Goal: Use online tool/utility: Utilize a website feature to perform a specific function

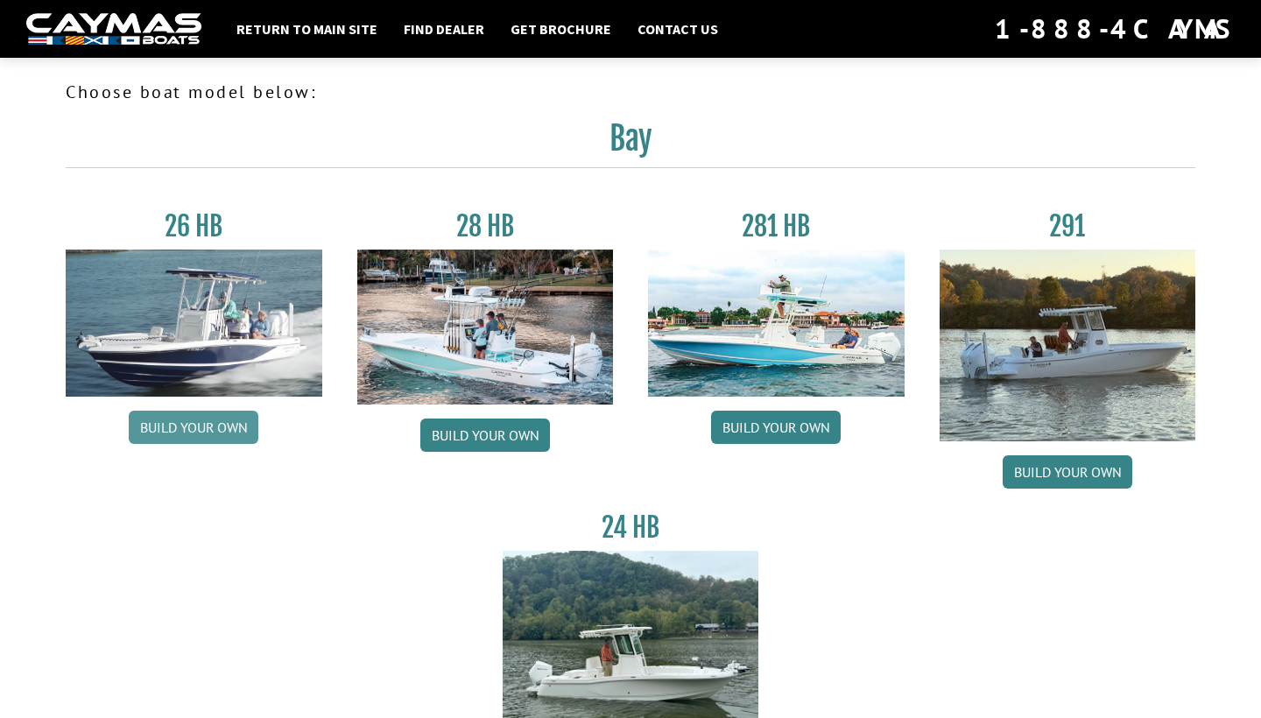
click at [221, 430] on link "Build your own" at bounding box center [194, 427] width 130 height 33
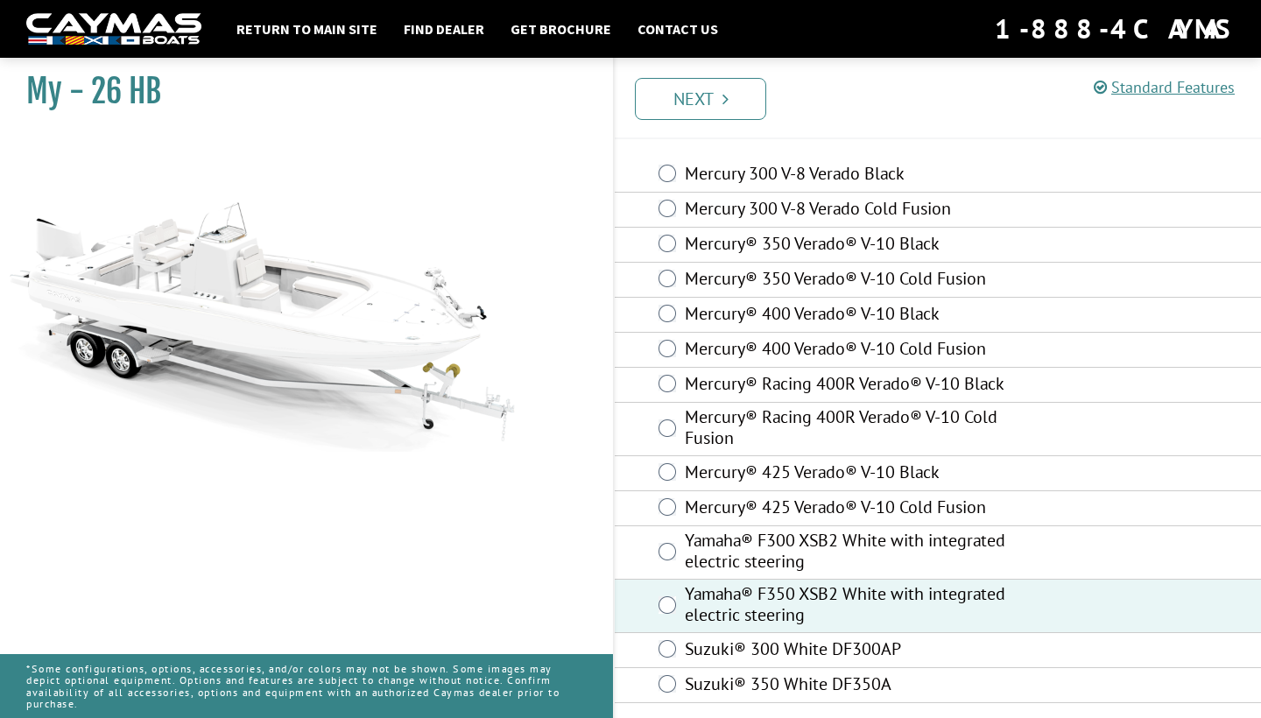
scroll to position [53, 0]
click at [717, 91] on link "Next" at bounding box center [700, 99] width 131 height 42
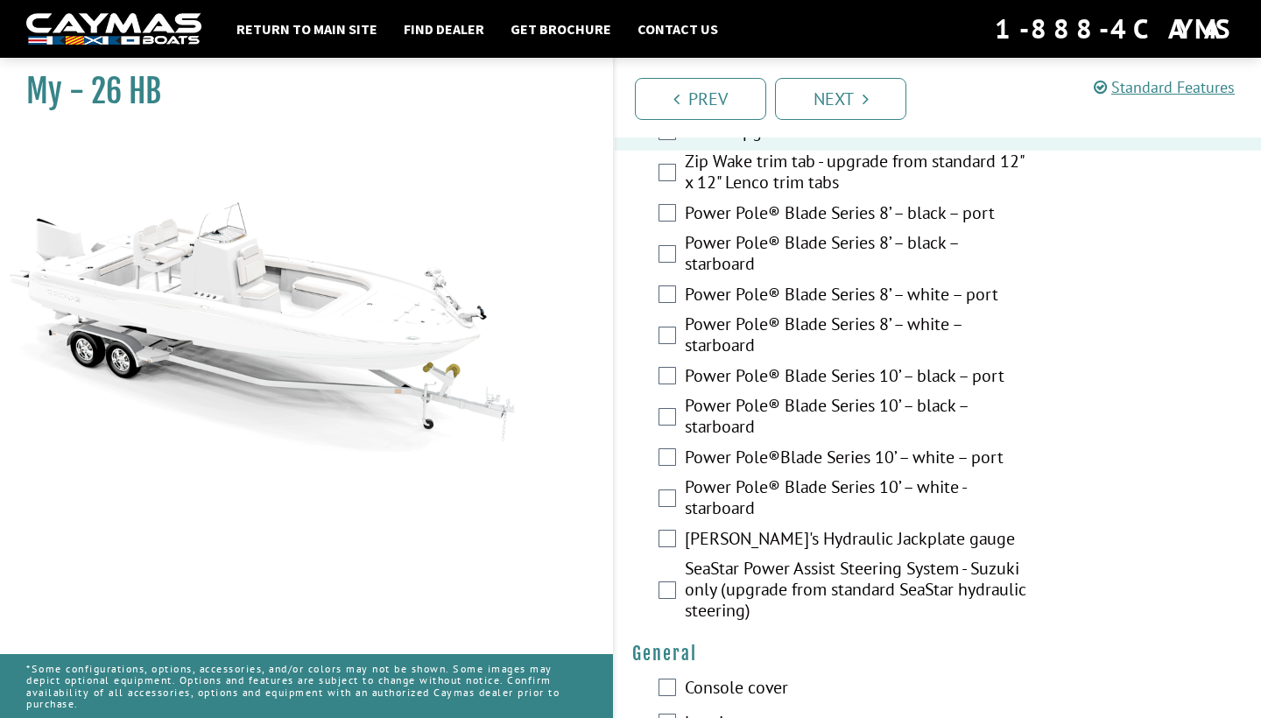
scroll to position [746, 0]
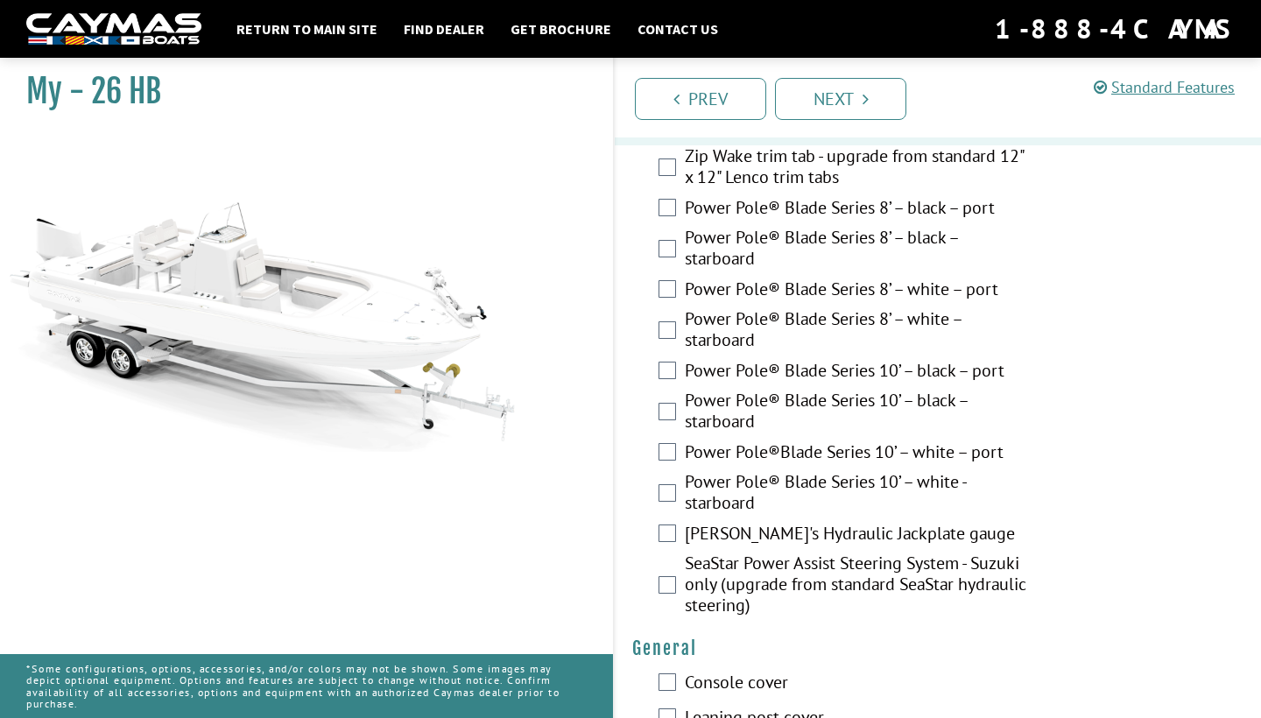
click at [665, 482] on div "Power Pole® Blade Series 10’ – white - starboard" at bounding box center [938, 494] width 646 height 46
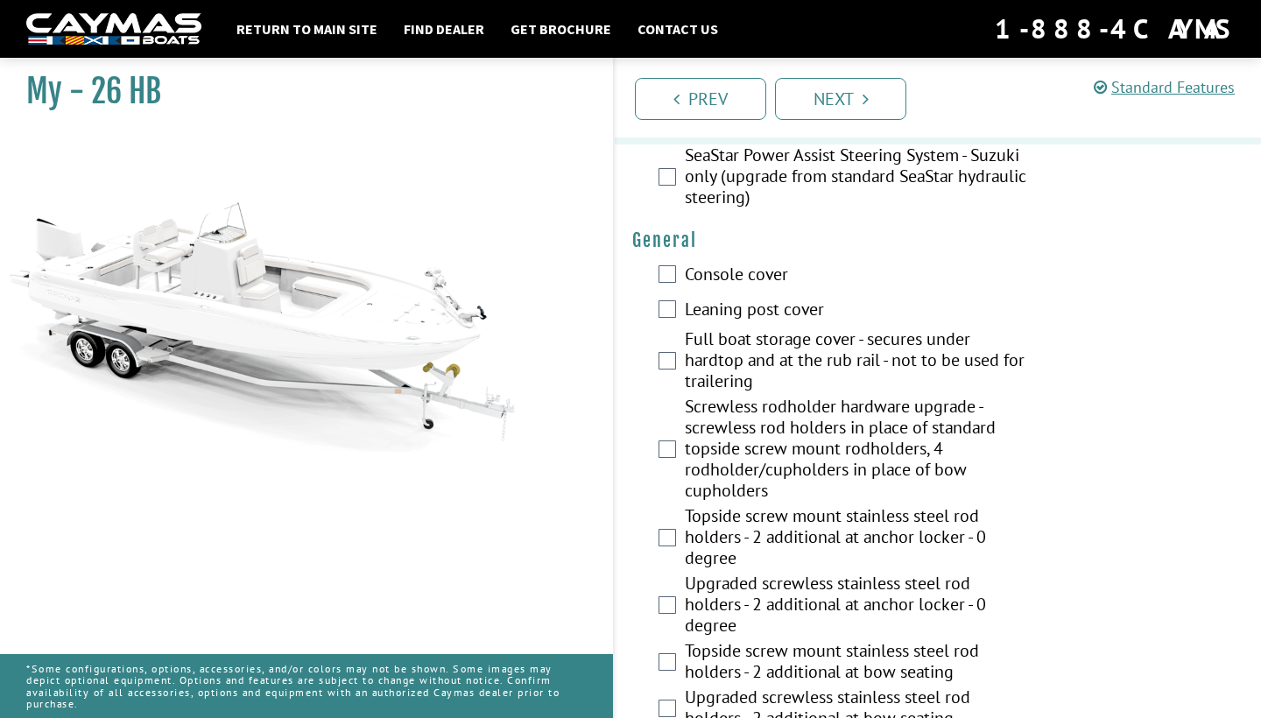
scroll to position [1158, 0]
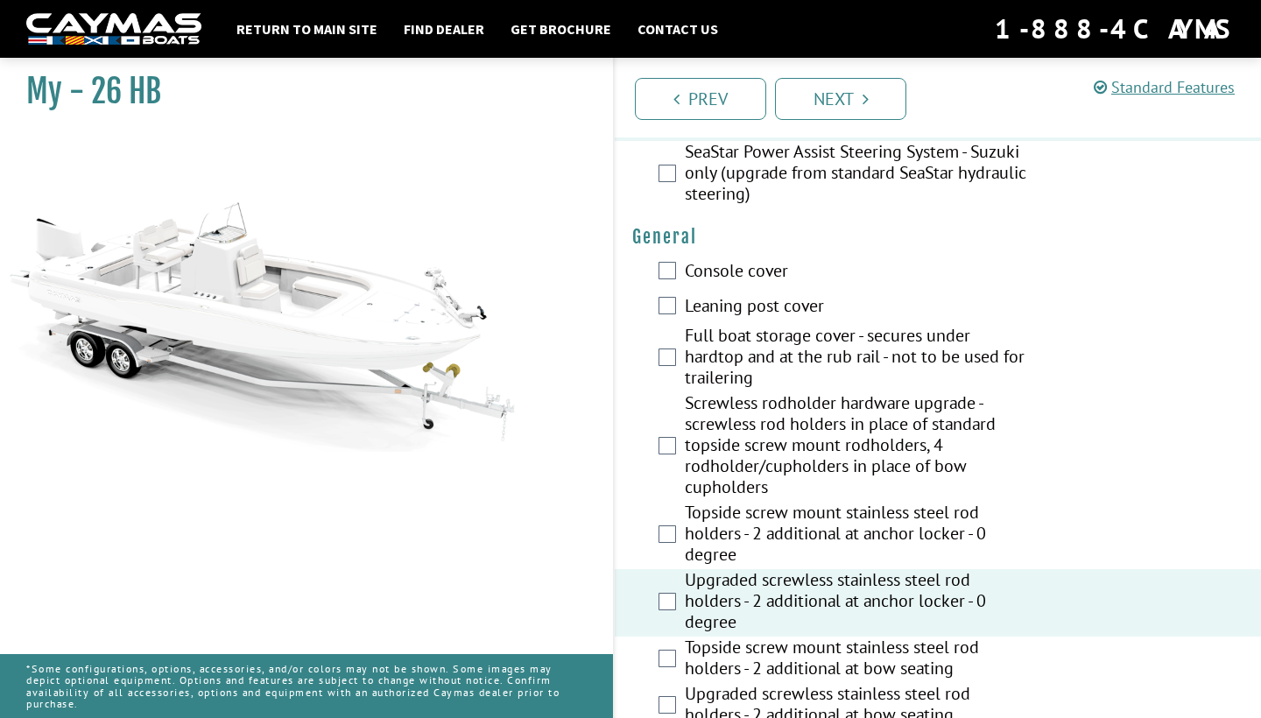
click at [661, 549] on div "Topside screw mount stainless steel rod holders - 2 additional at anchor locker…" at bounding box center [938, 535] width 646 height 67
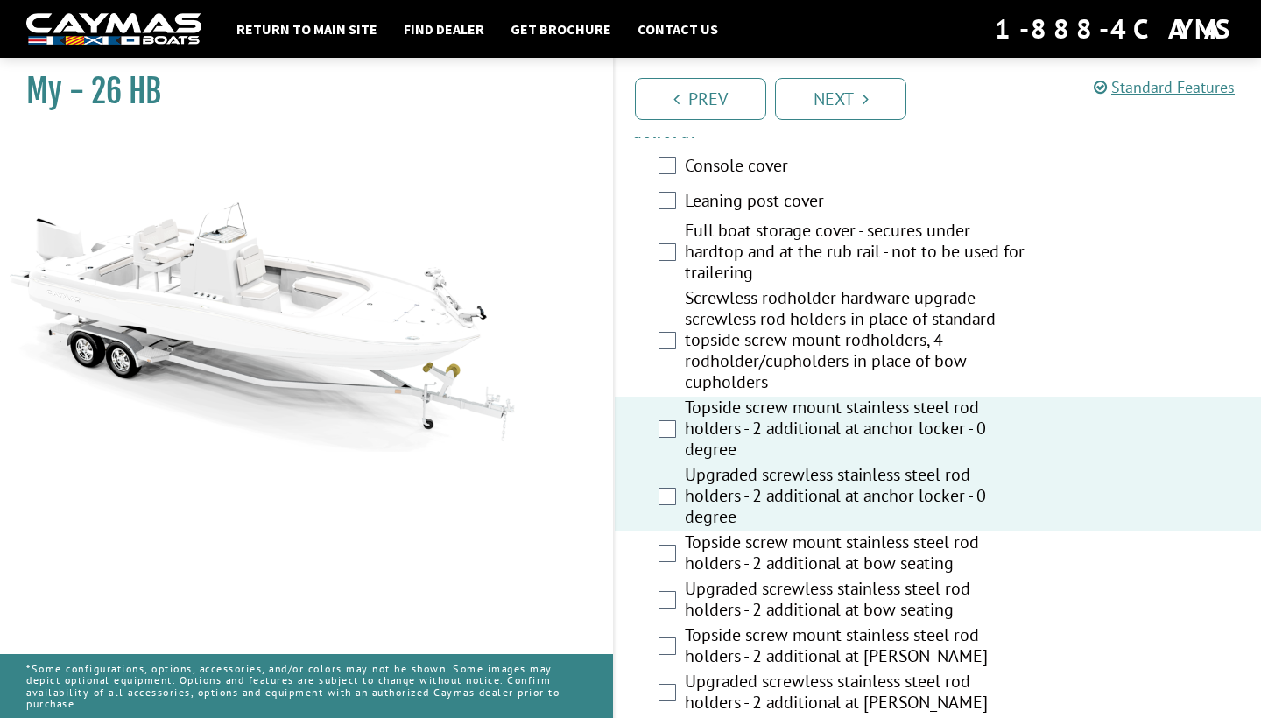
scroll to position [1263, 0]
click at [680, 552] on div "Topside screw mount stainless steel rod holders - 2 additional at bow seating" at bounding box center [938, 555] width 646 height 46
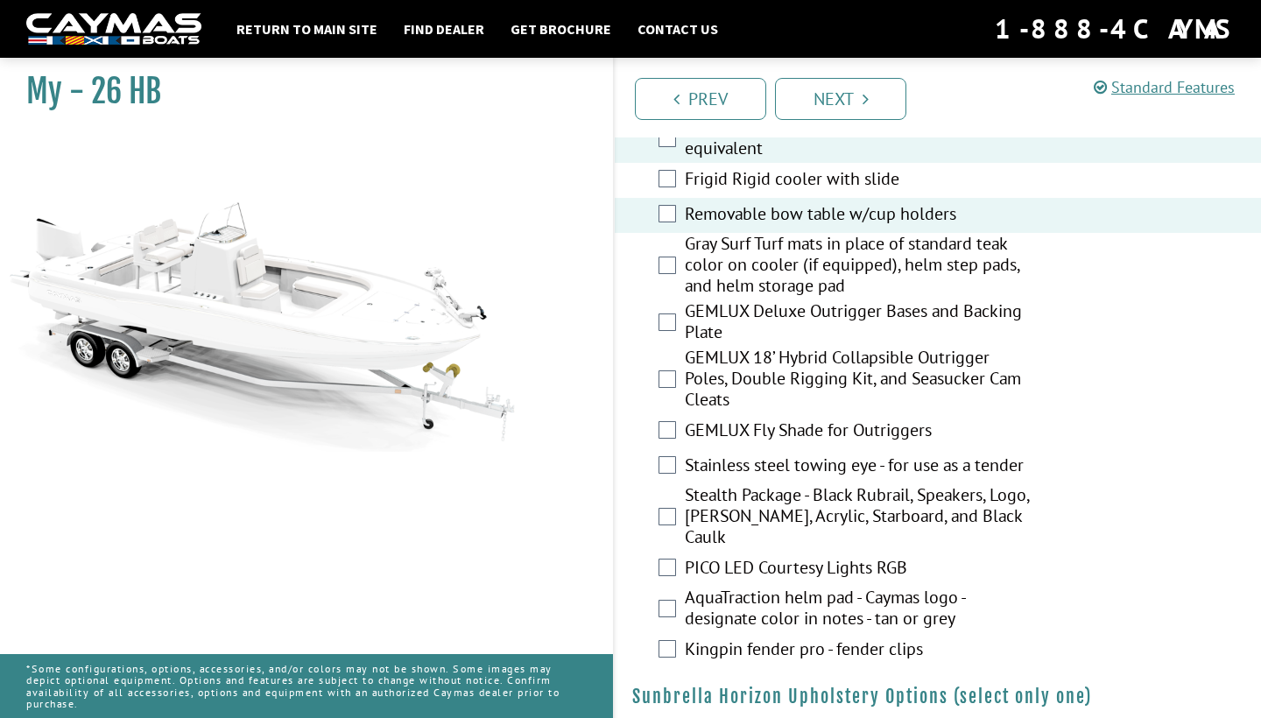
scroll to position [2890, 0]
click at [679, 552] on div "PICO LED Courtesy Lights RGB" at bounding box center [938, 569] width 646 height 35
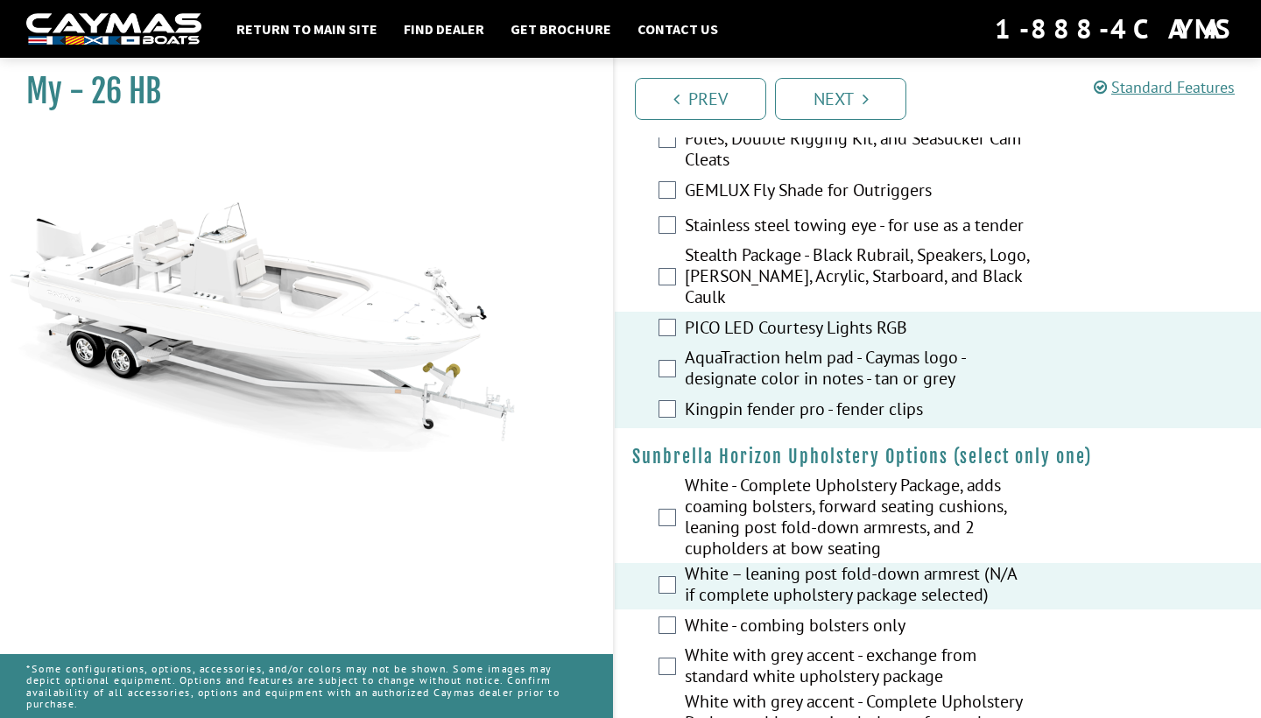
scroll to position [3130, 0]
click at [657, 487] on div "White - Complete Upholstery Package, adds coaming bolsters, forward seating cus…" at bounding box center [938, 519] width 646 height 88
click at [675, 475] on div "White - Complete Upholstery Package, adds coaming bolsters, forward seating cus…" at bounding box center [938, 519] width 646 height 88
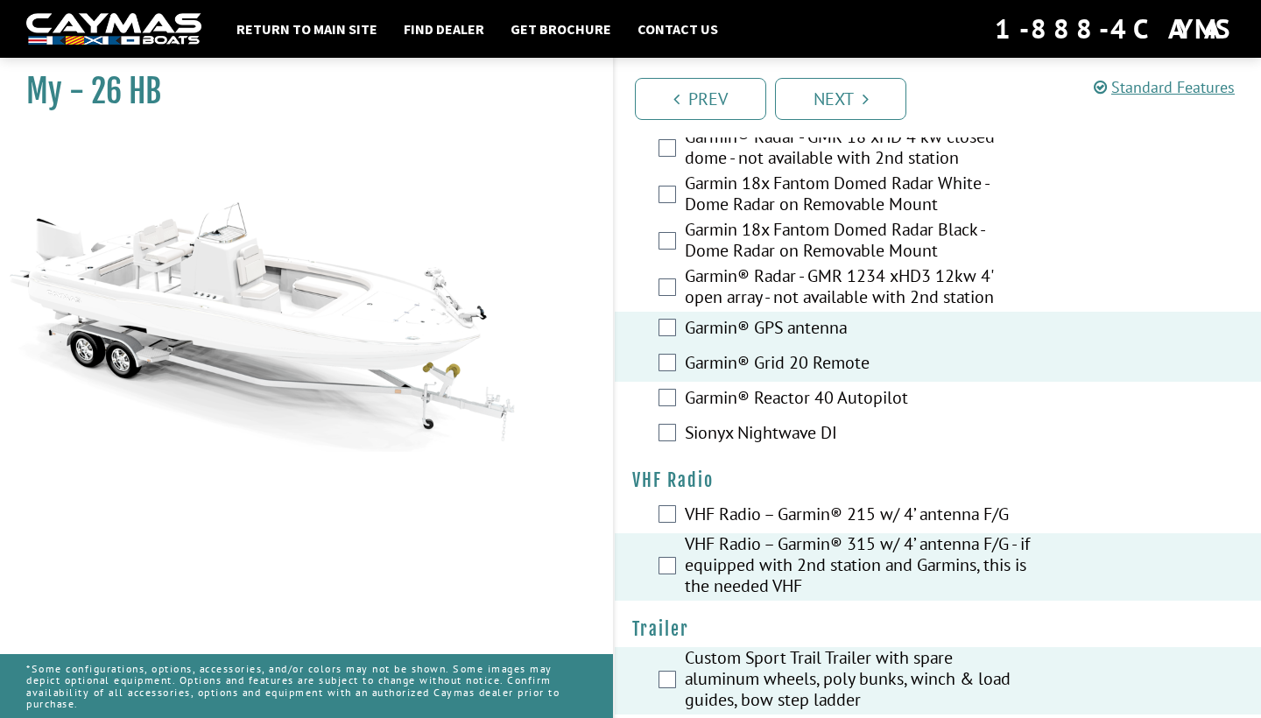
scroll to position [5126, 0]
click at [836, 96] on link "Next" at bounding box center [840, 99] width 131 height 42
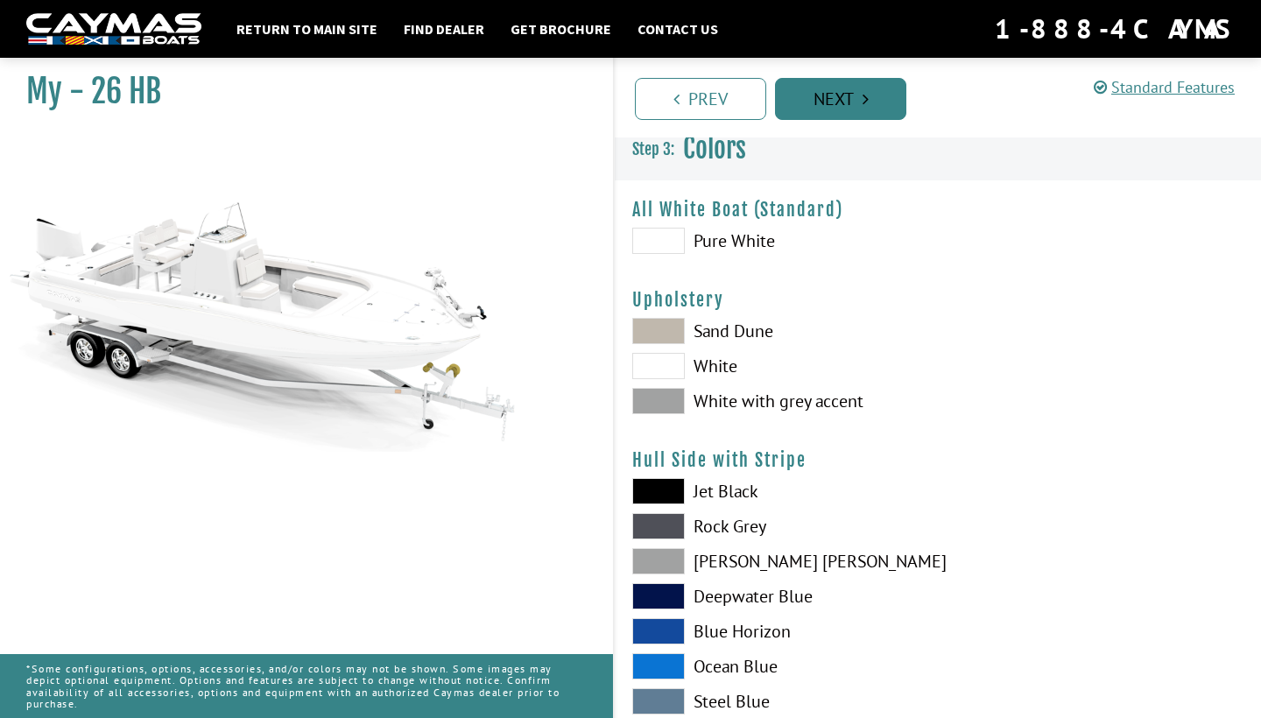
scroll to position [0, 0]
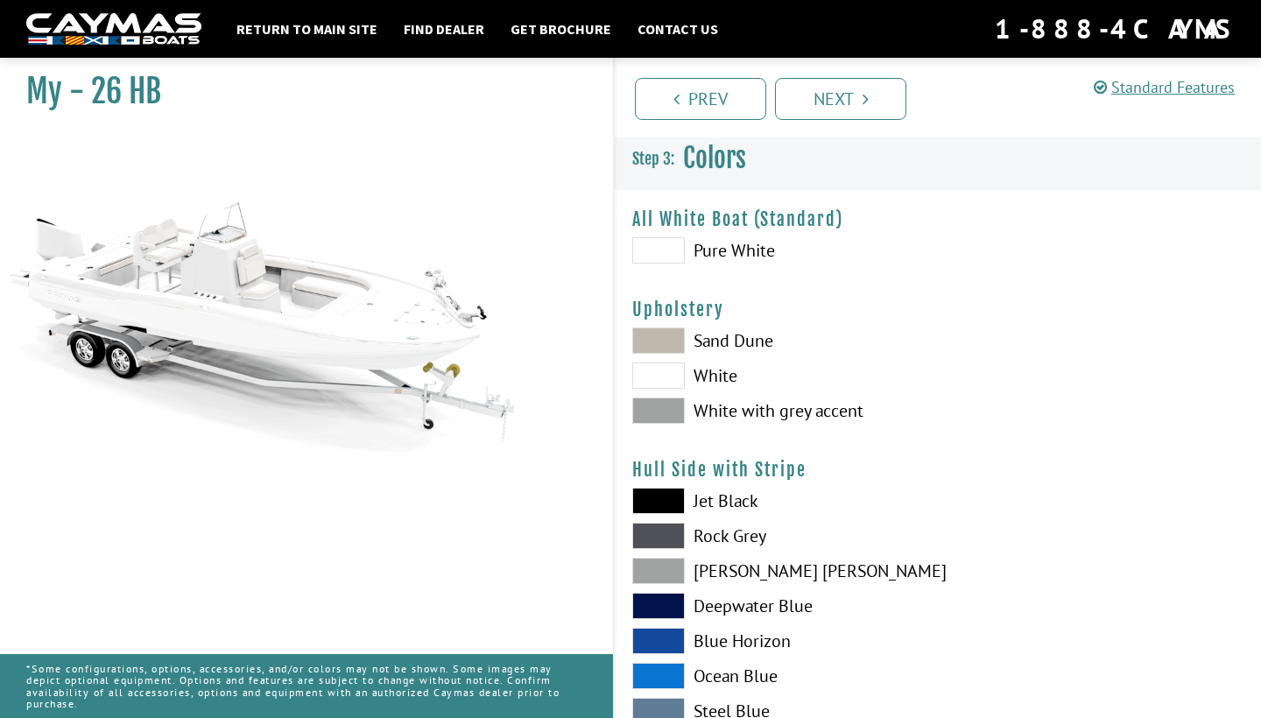
click at [651, 331] on span at bounding box center [658, 340] width 53 height 26
click at [667, 364] on span at bounding box center [658, 376] width 53 height 26
click at [672, 418] on span at bounding box center [658, 411] width 53 height 26
click at [669, 249] on span at bounding box center [658, 250] width 53 height 26
click at [661, 346] on span at bounding box center [658, 340] width 53 height 26
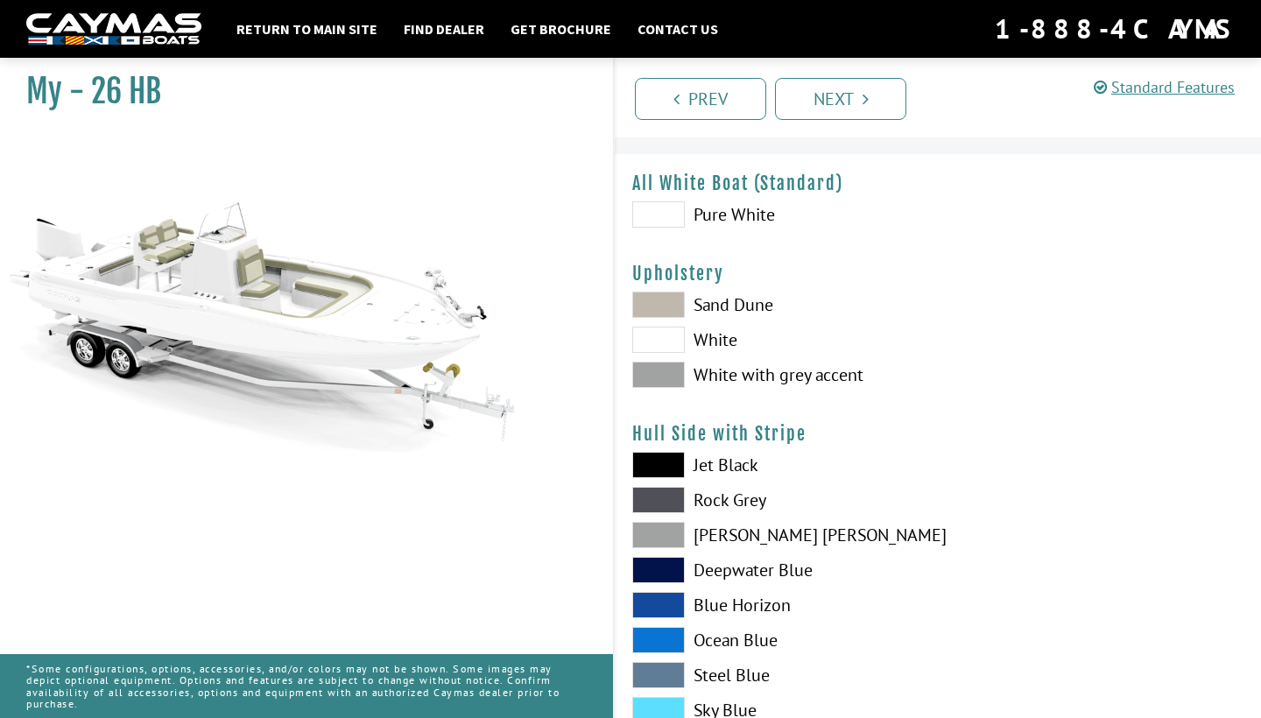
scroll to position [39, 0]
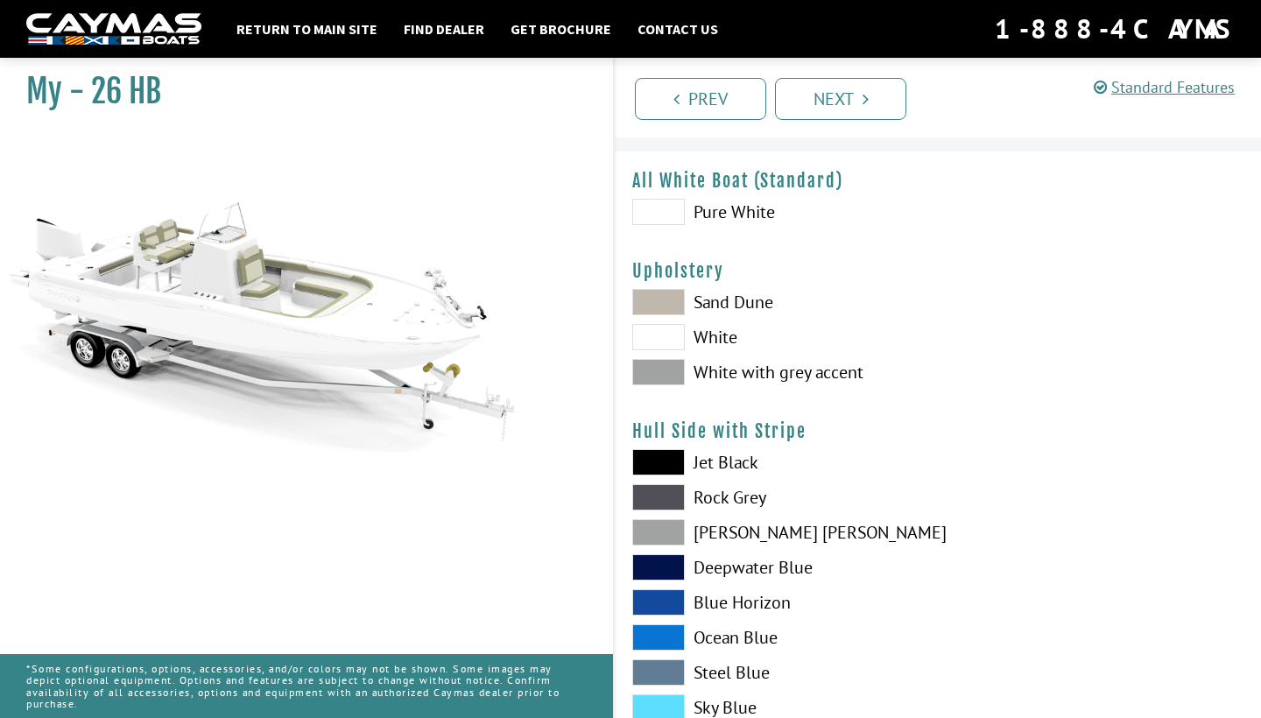
click at [652, 465] on span at bounding box center [658, 462] width 53 height 26
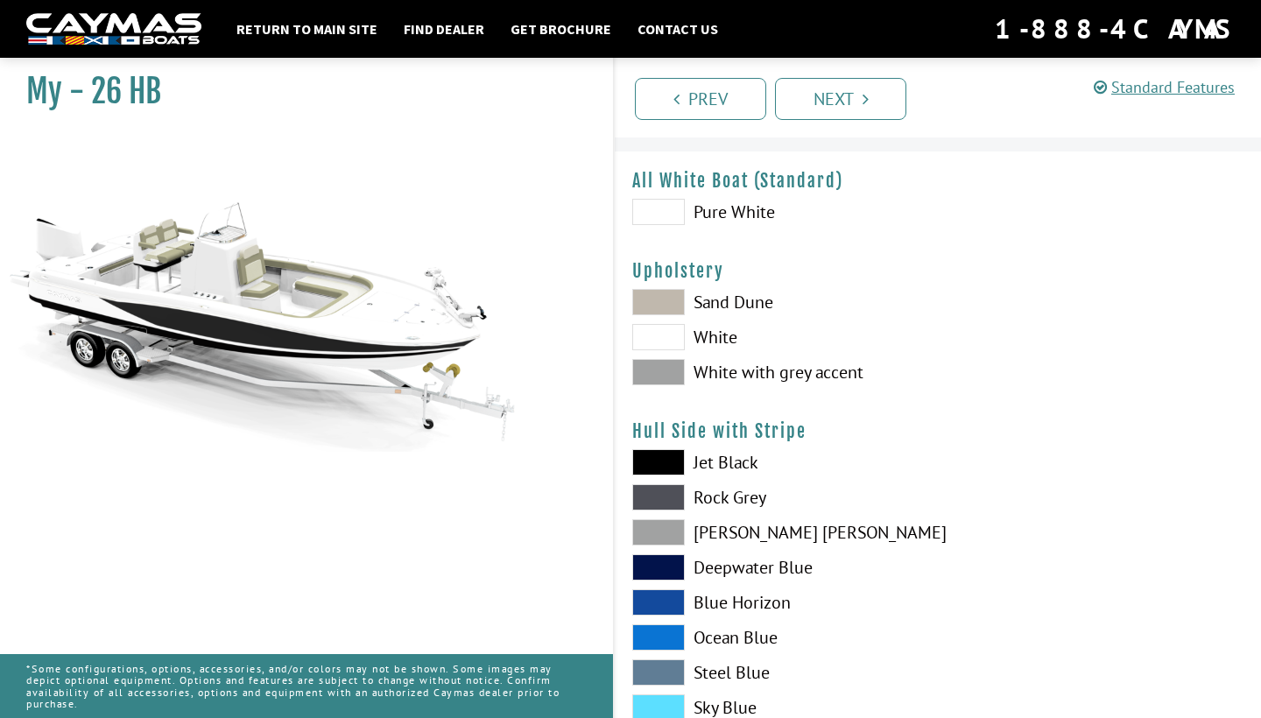
click at [652, 465] on span at bounding box center [658, 462] width 53 height 26
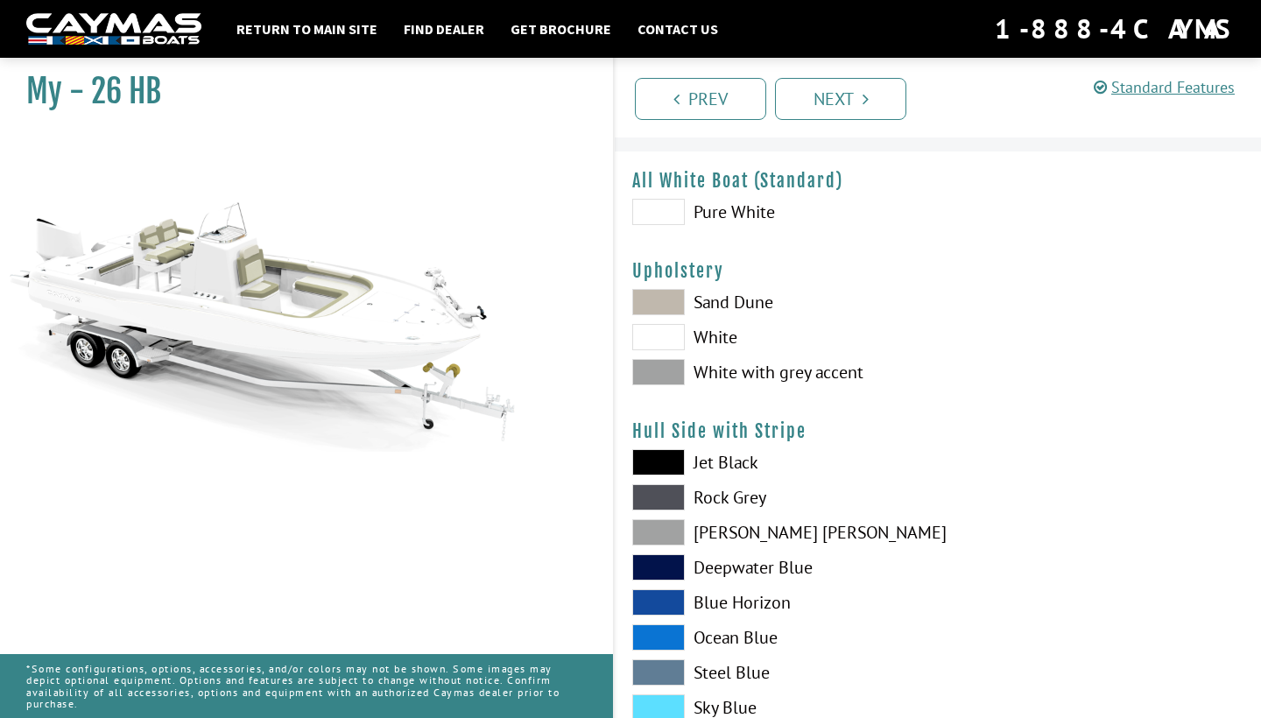
click at [663, 630] on span at bounding box center [658, 637] width 53 height 26
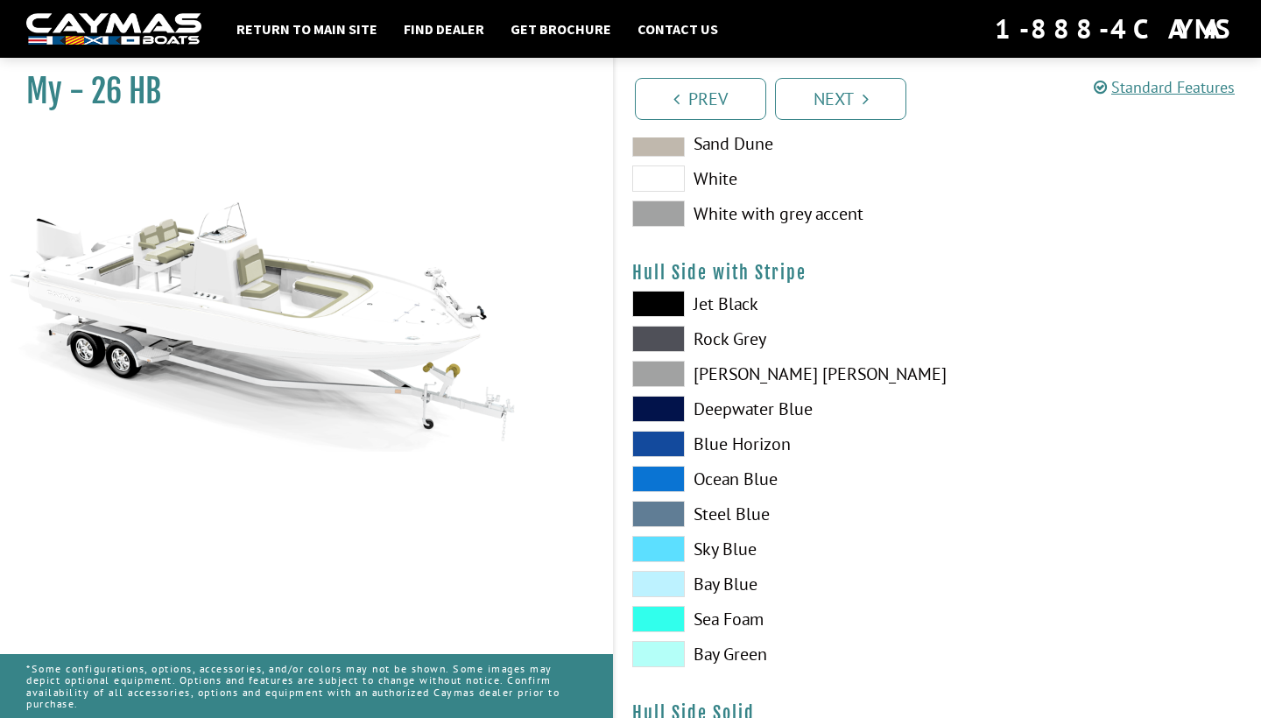
scroll to position [197, 0]
click at [661, 612] on span at bounding box center [658, 619] width 53 height 26
click at [677, 660] on span at bounding box center [658, 654] width 53 height 26
click at [673, 622] on span at bounding box center [658, 619] width 53 height 26
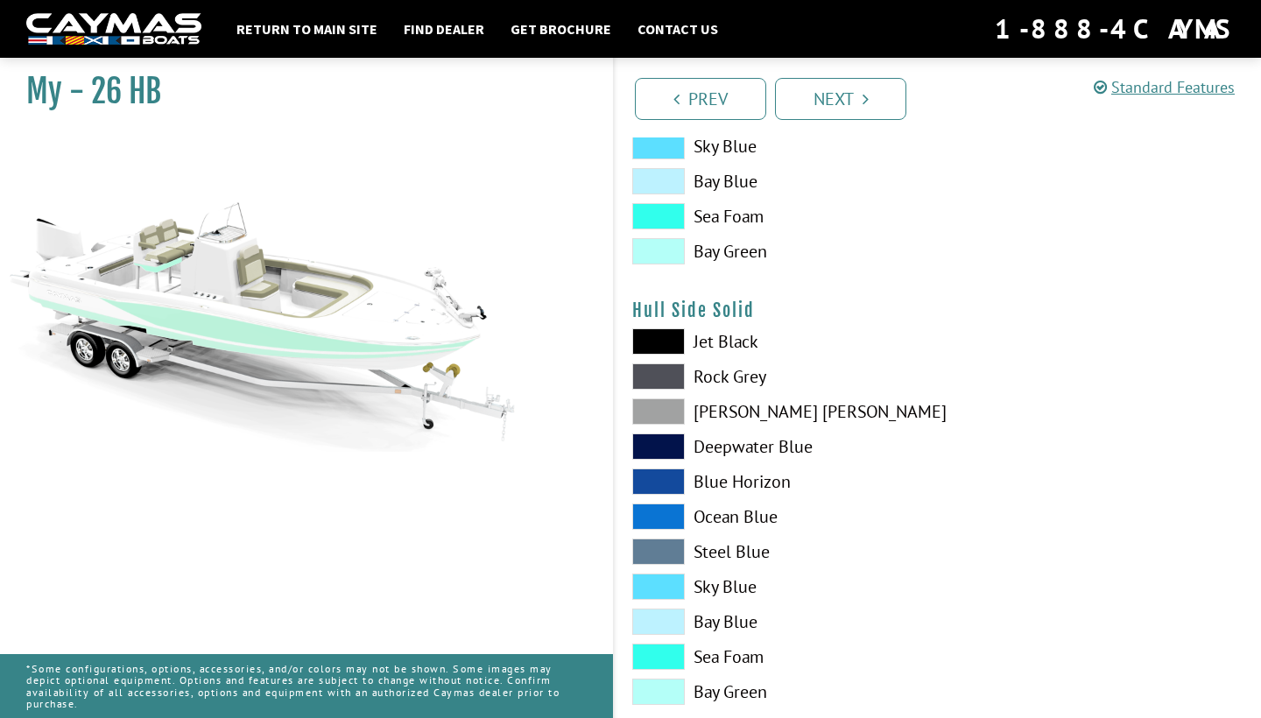
scroll to position [623, 0]
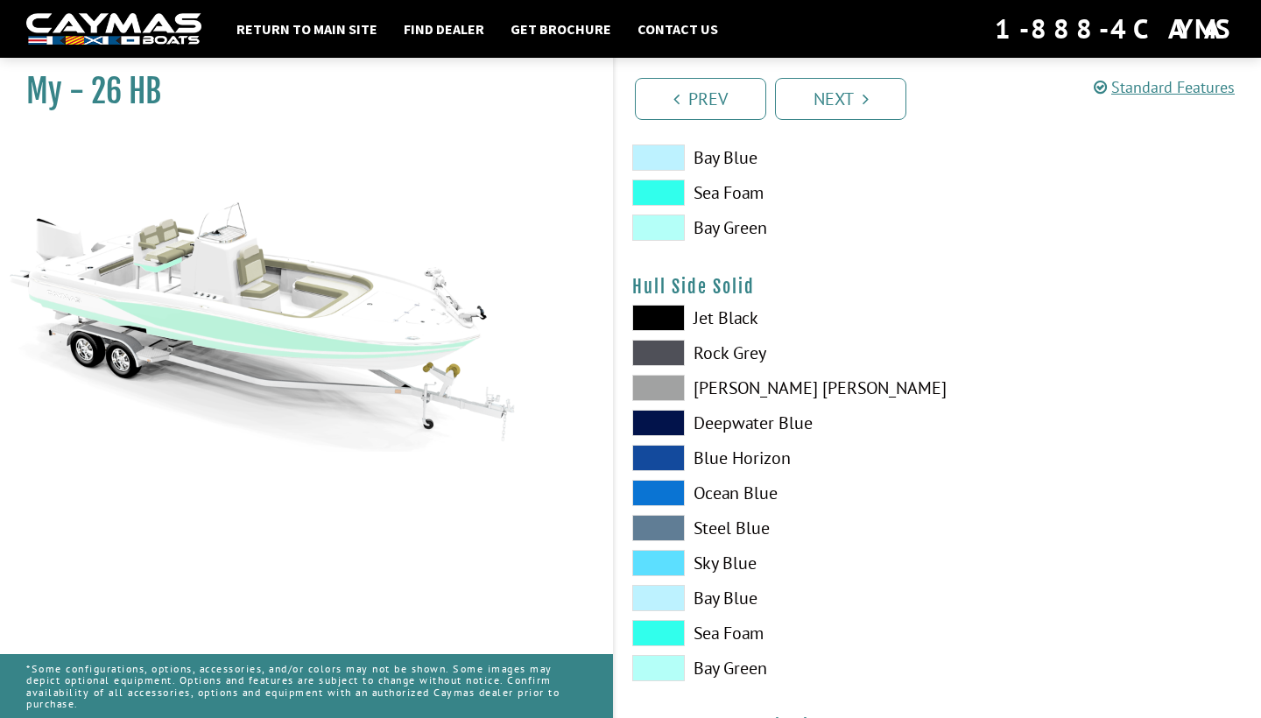
click at [665, 628] on span at bounding box center [658, 633] width 53 height 26
click at [683, 632] on span at bounding box center [658, 633] width 53 height 26
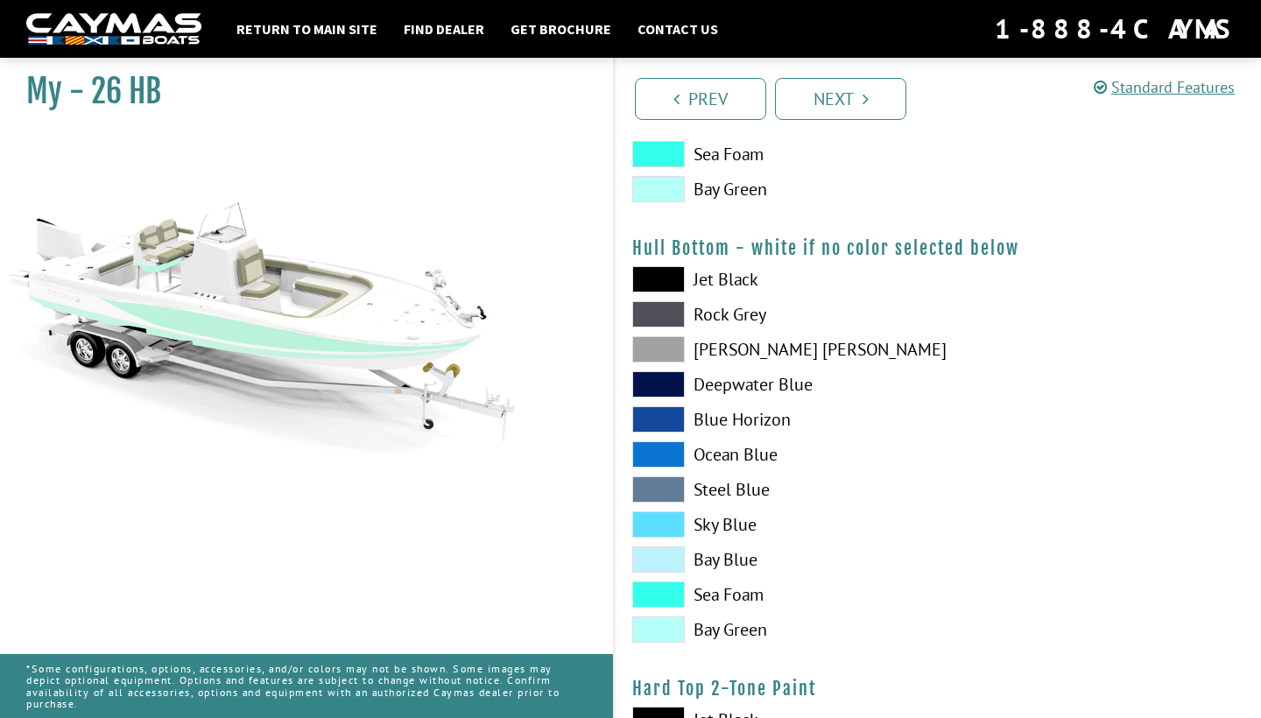
scroll to position [1109, 0]
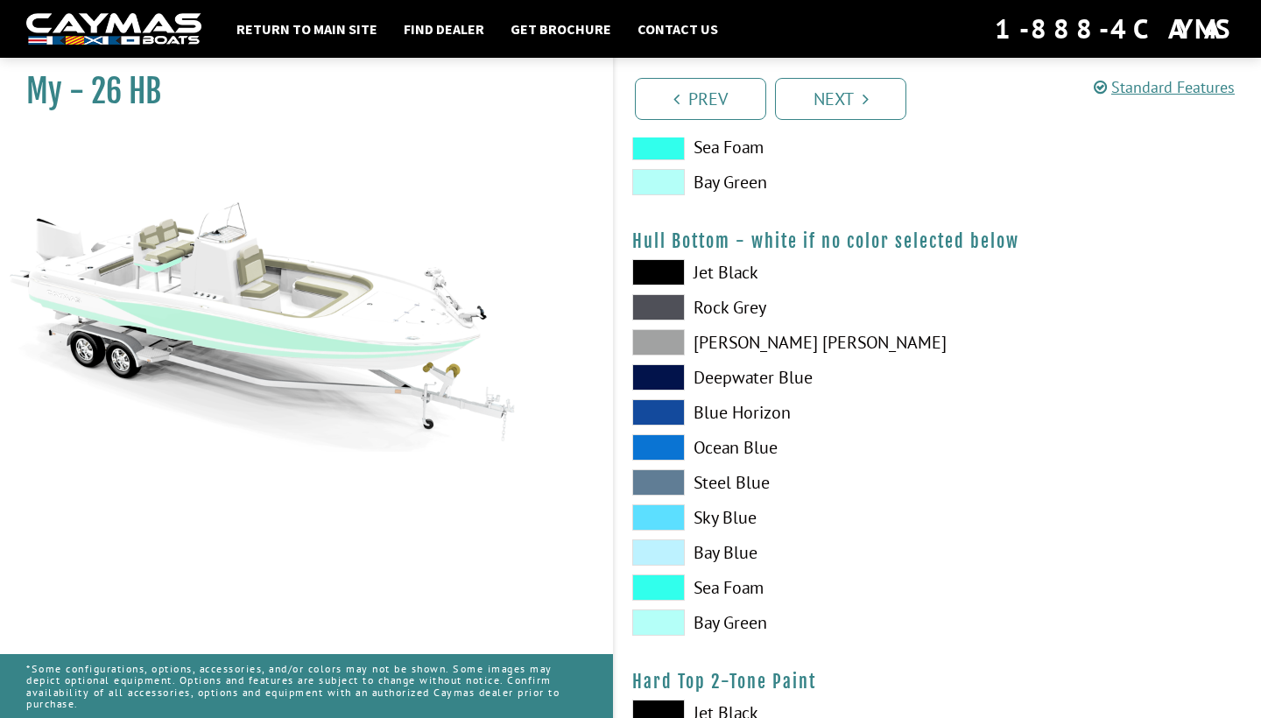
click at [672, 582] on span at bounding box center [658, 587] width 53 height 26
click at [665, 597] on span at bounding box center [658, 587] width 53 height 26
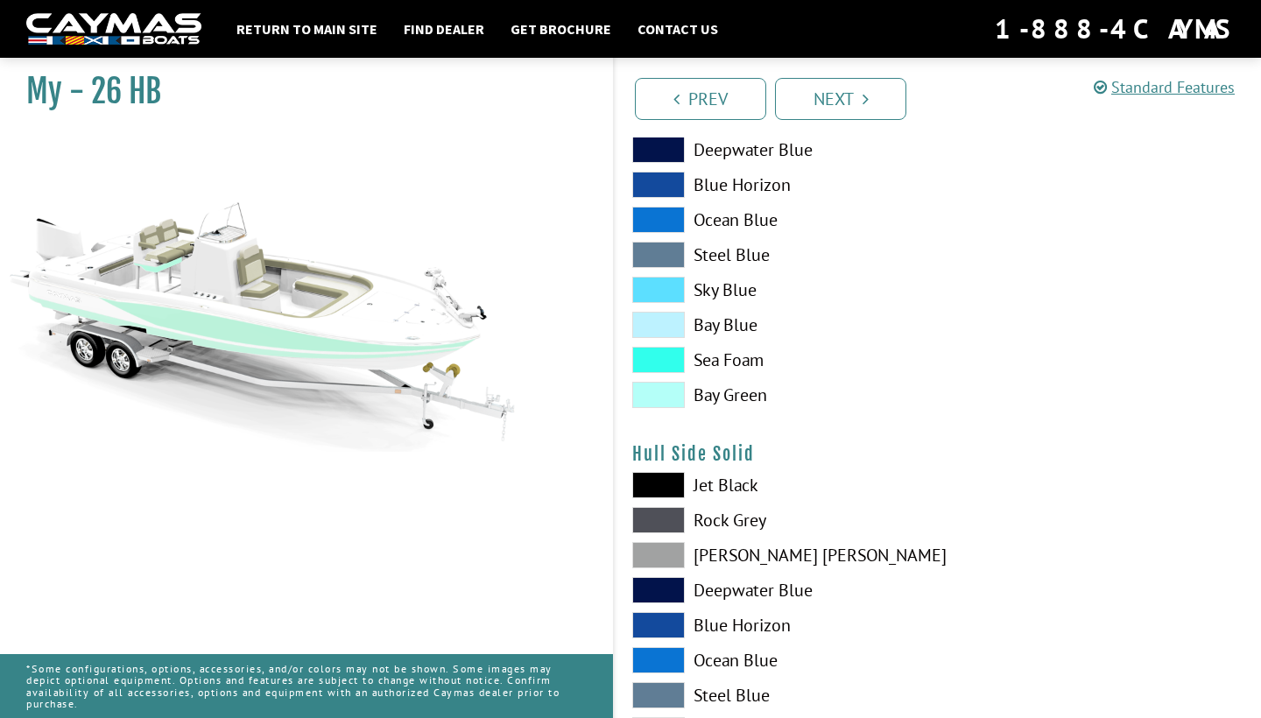
scroll to position [451, 0]
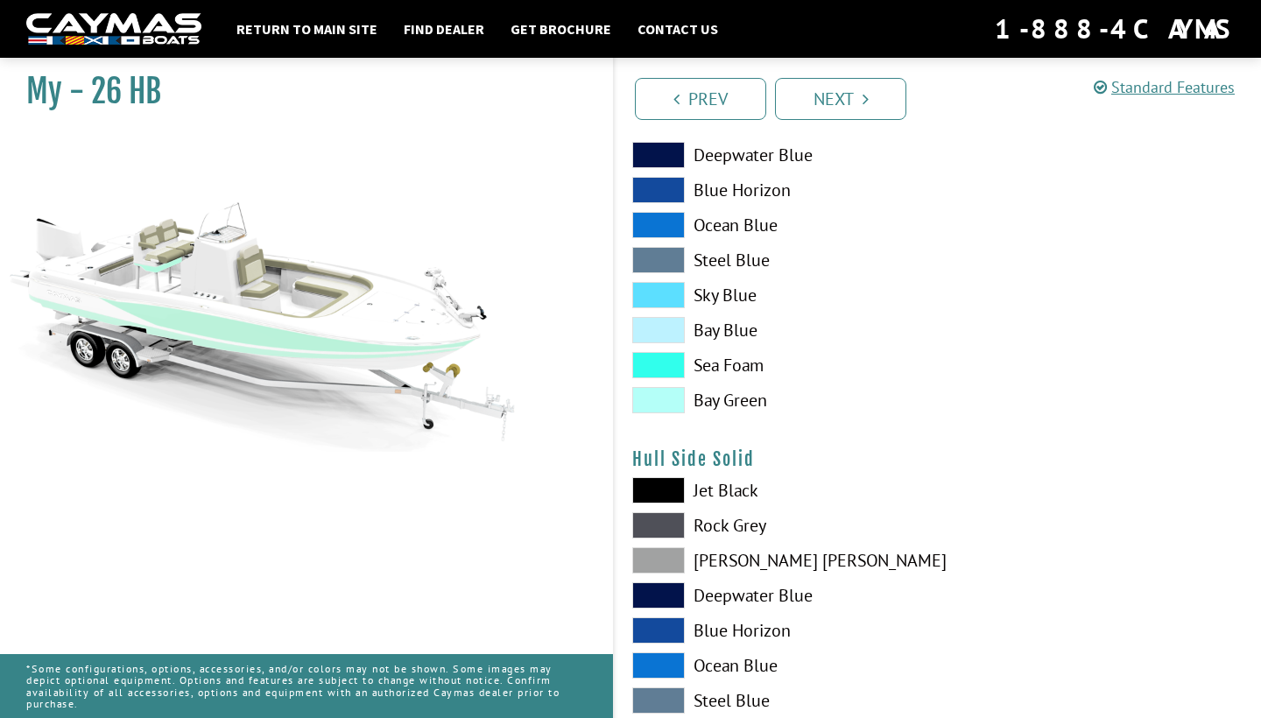
click at [656, 331] on span at bounding box center [658, 330] width 53 height 26
click at [658, 258] on span at bounding box center [658, 260] width 53 height 26
click at [655, 292] on span at bounding box center [658, 295] width 53 height 26
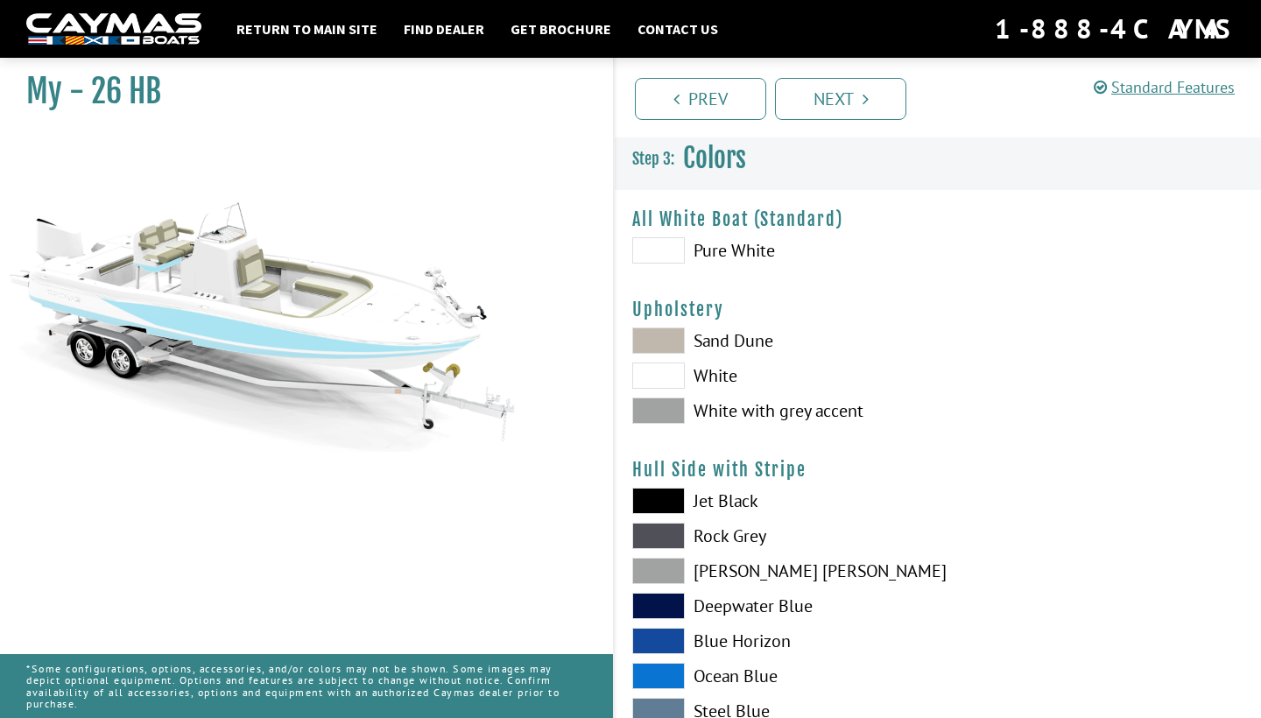
scroll to position [0, 0]
click at [662, 417] on span at bounding box center [658, 411] width 53 height 26
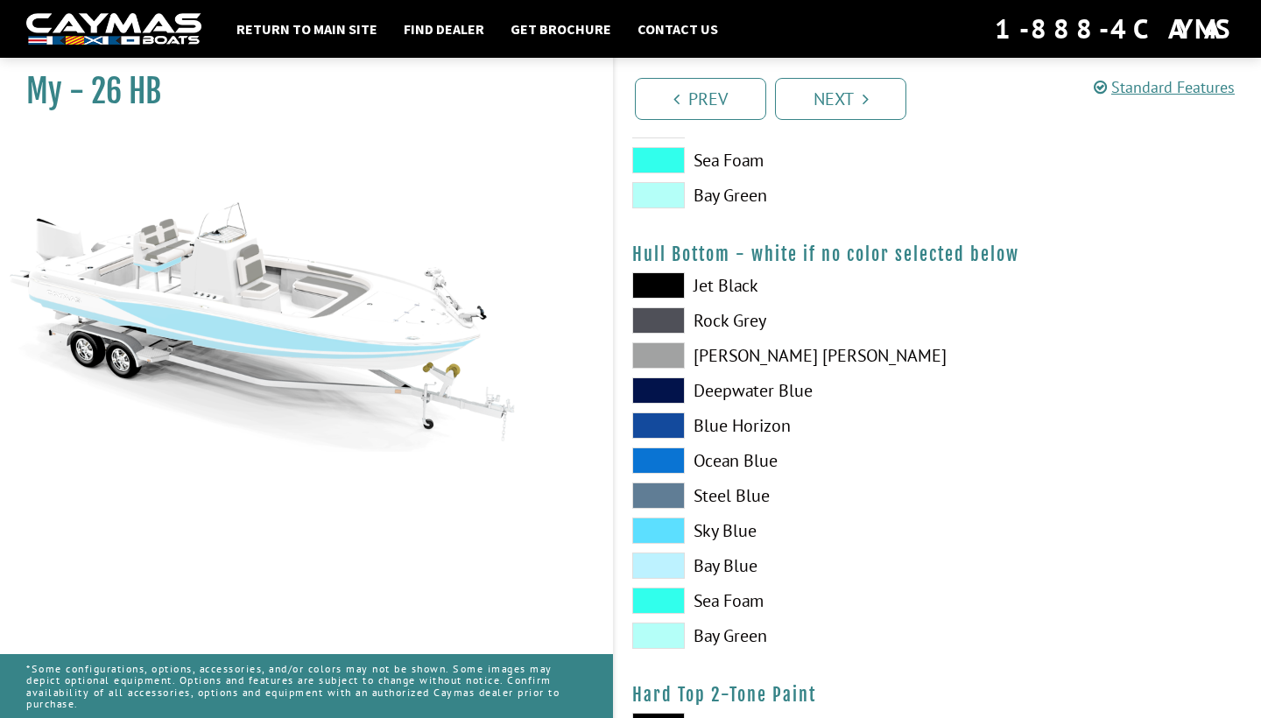
scroll to position [1102, 0]
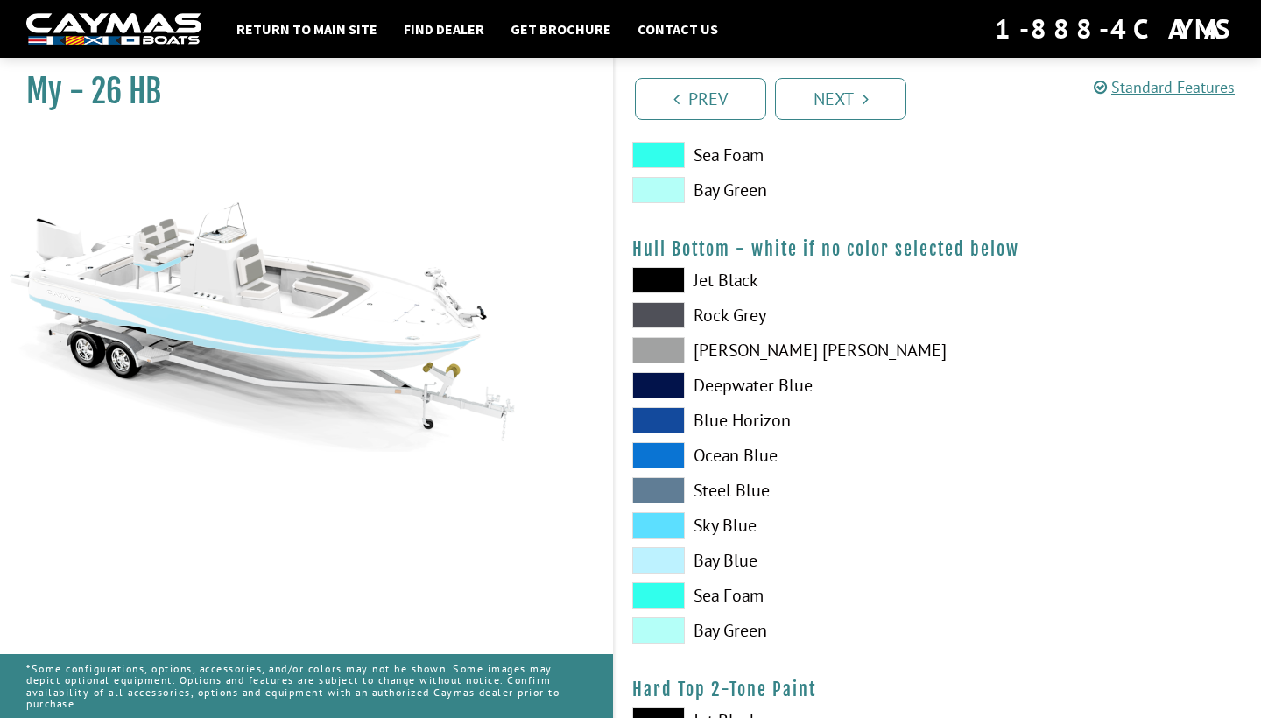
click at [674, 532] on span at bounding box center [658, 525] width 53 height 26
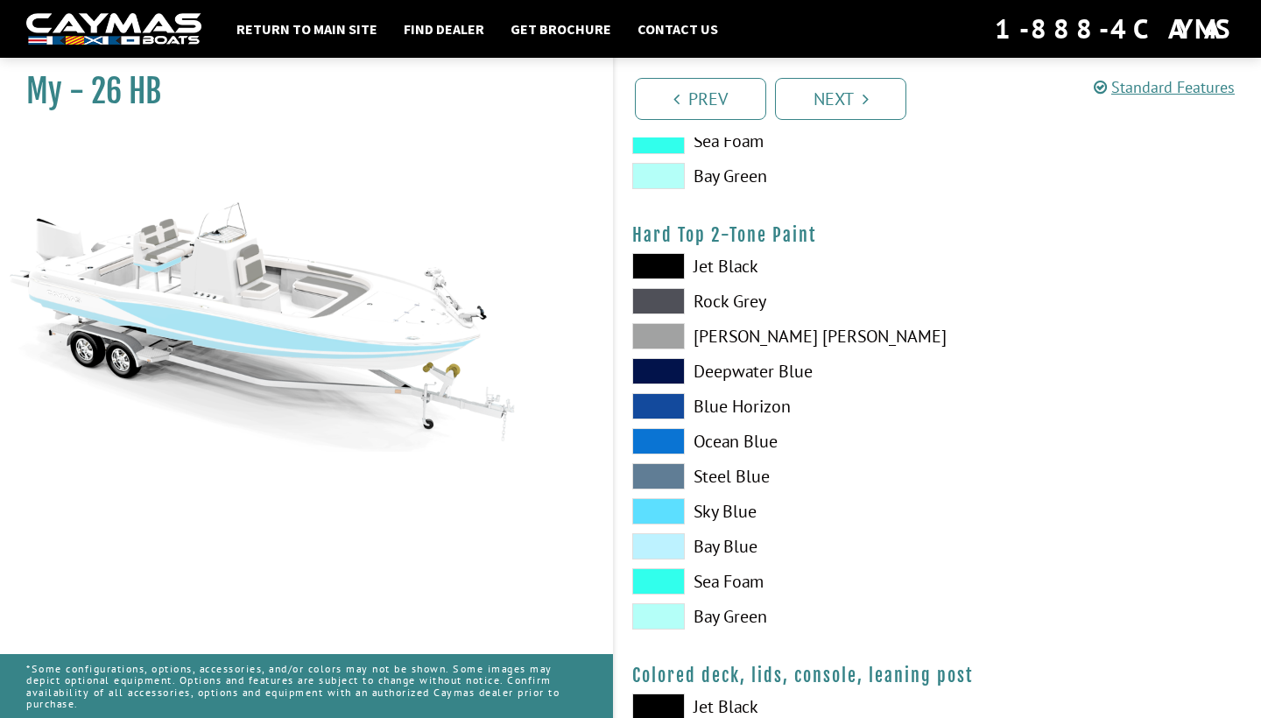
scroll to position [1560, 0]
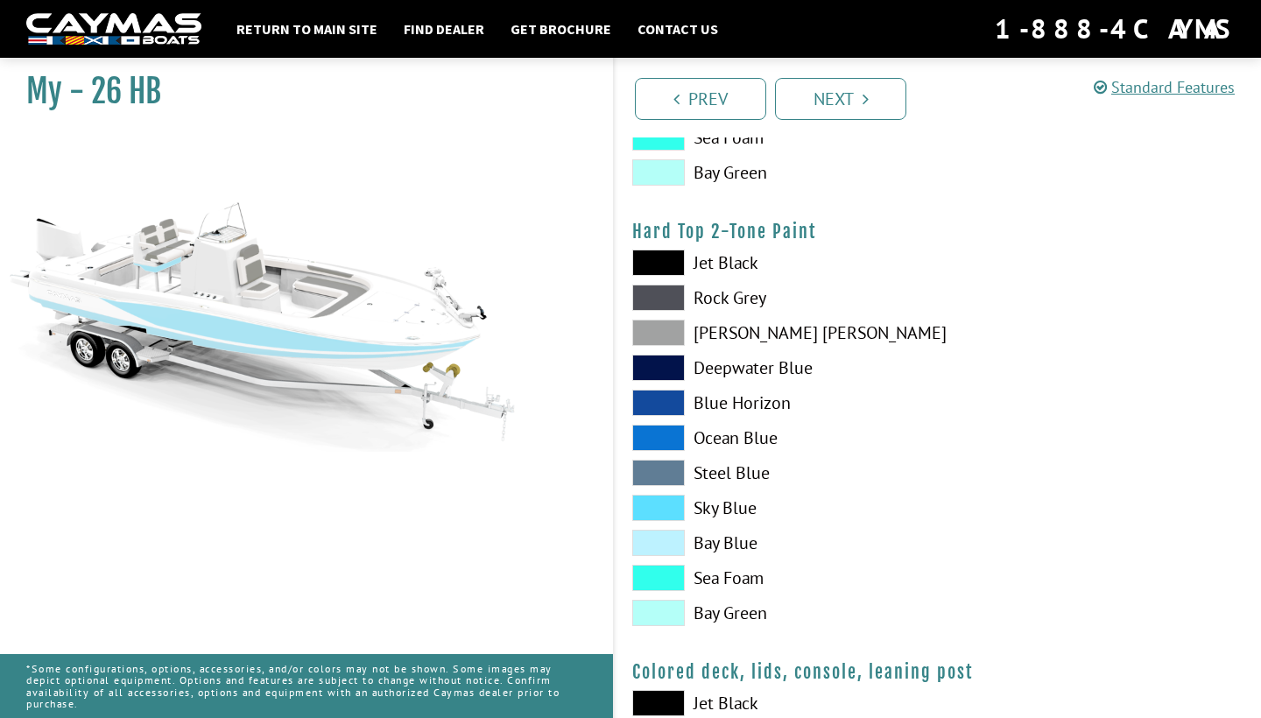
click at [660, 513] on span at bounding box center [658, 508] width 53 height 26
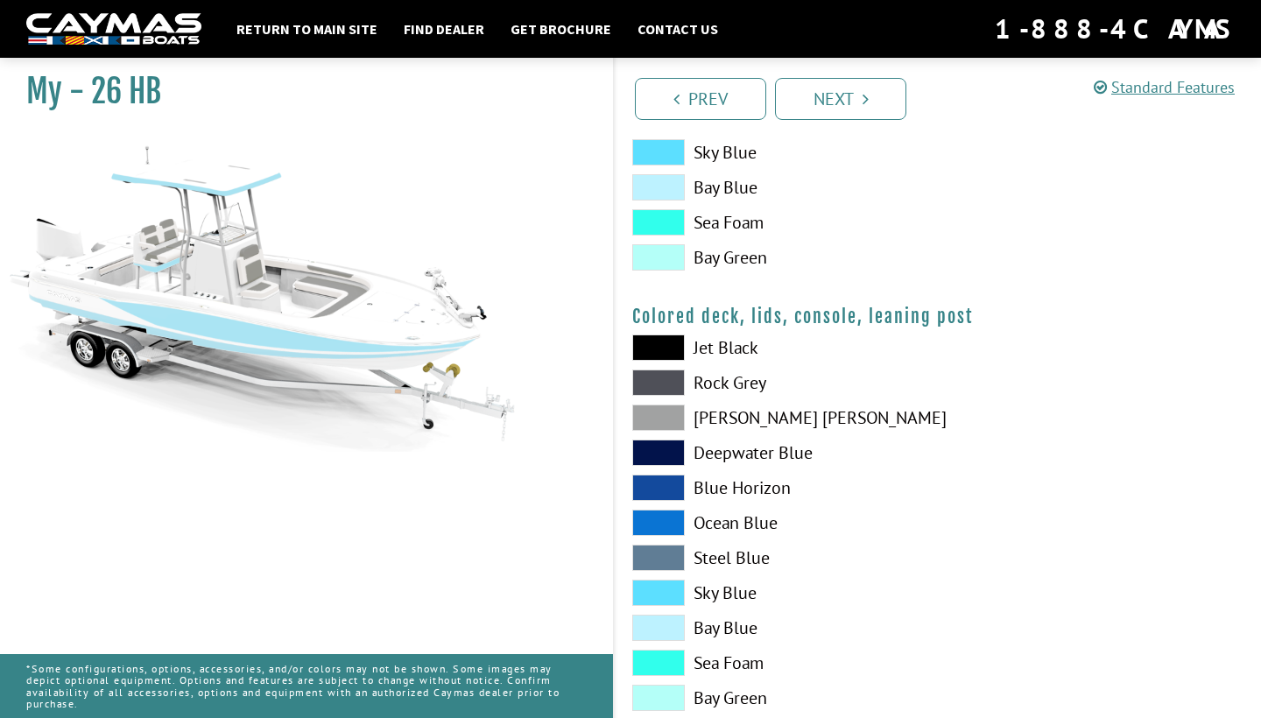
scroll to position [1922, 0]
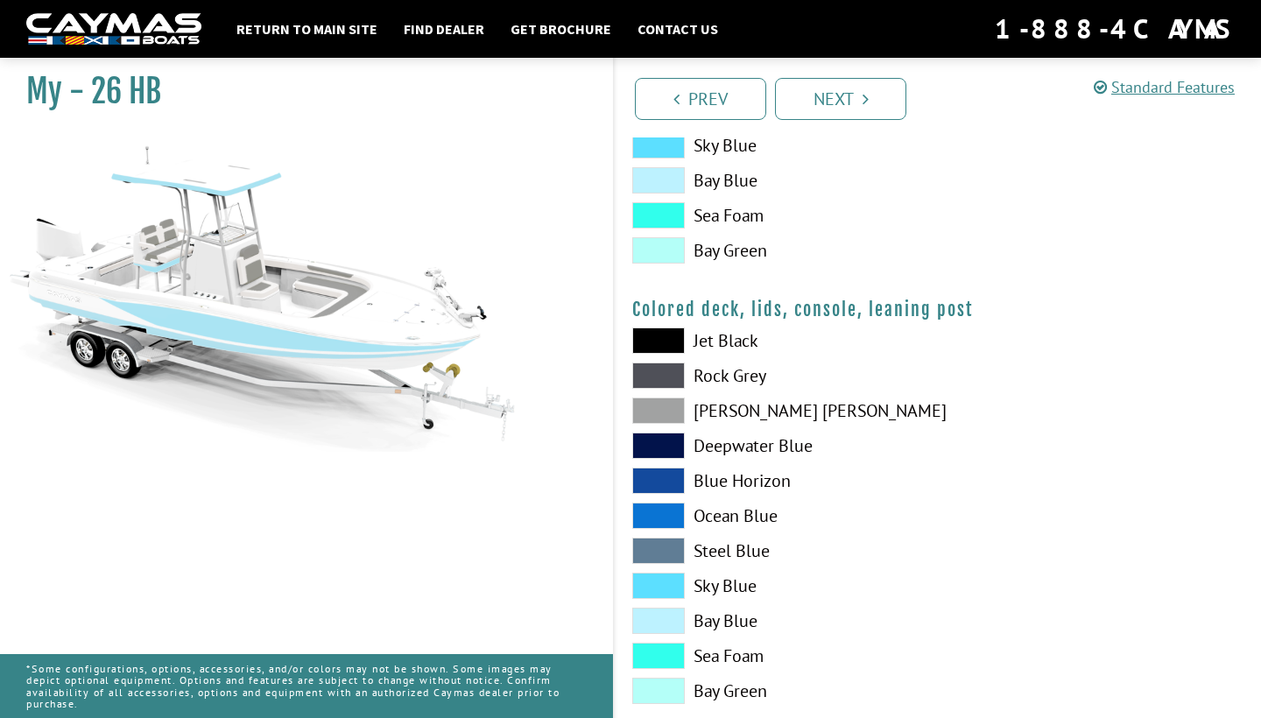
click at [663, 587] on span at bounding box center [658, 586] width 53 height 26
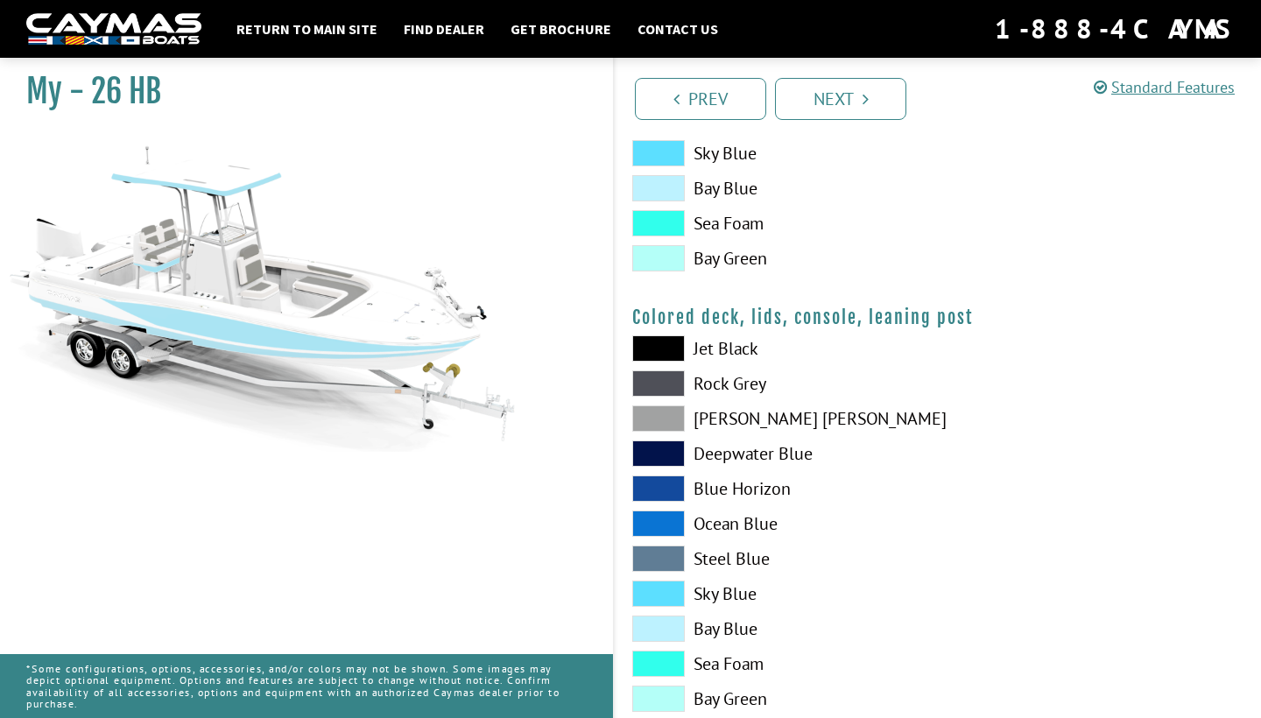
scroll to position [1908, 0]
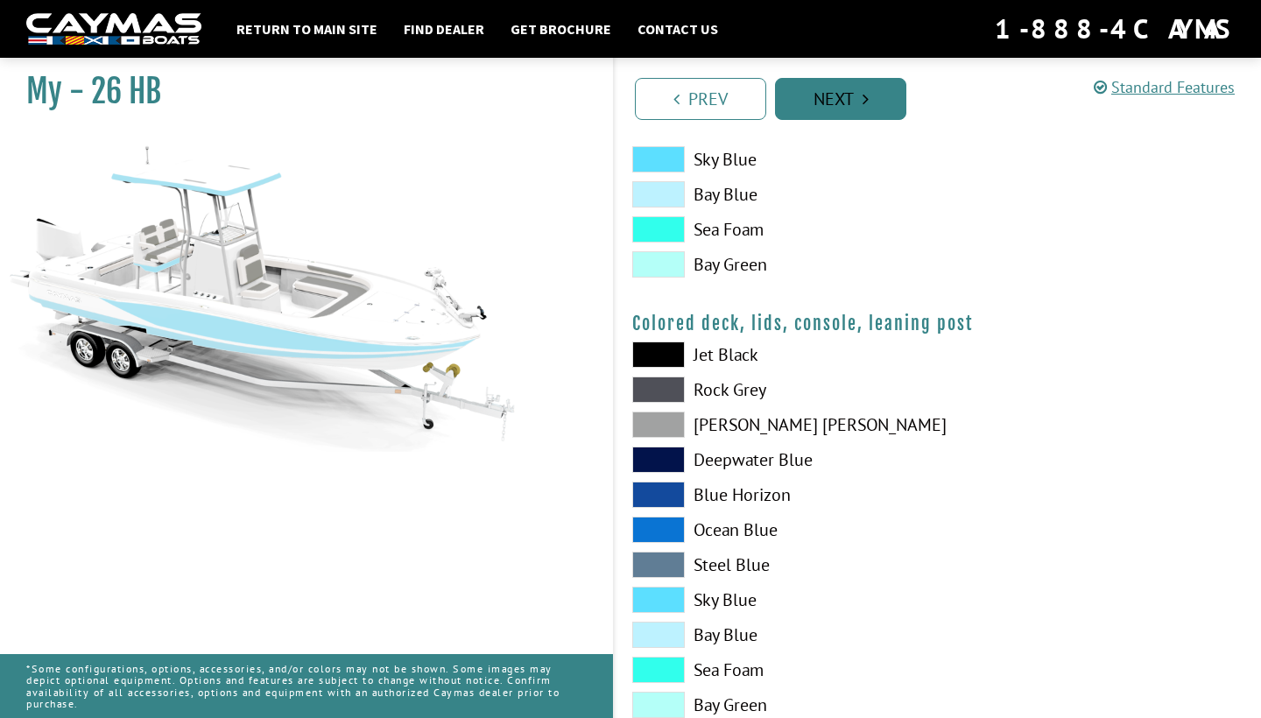
click at [850, 100] on link "Next" at bounding box center [840, 99] width 131 height 42
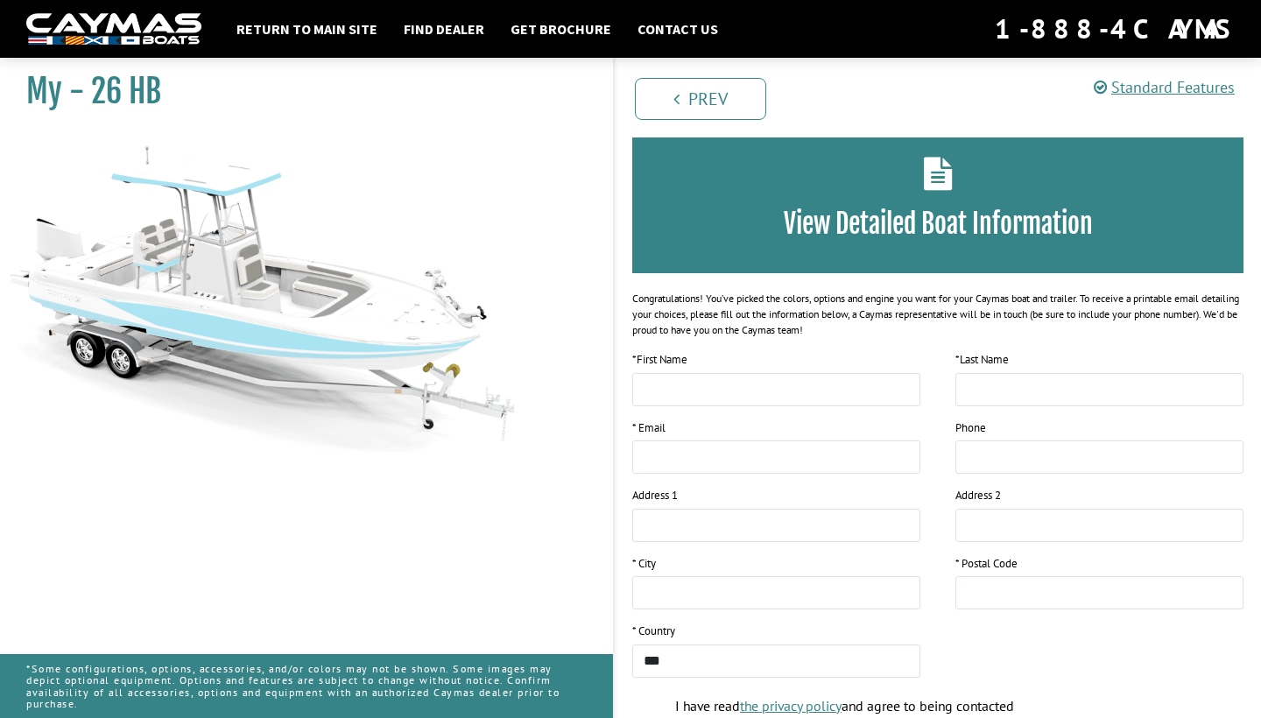
scroll to position [75, 0]
